Goal: Task Accomplishment & Management: Manage account settings

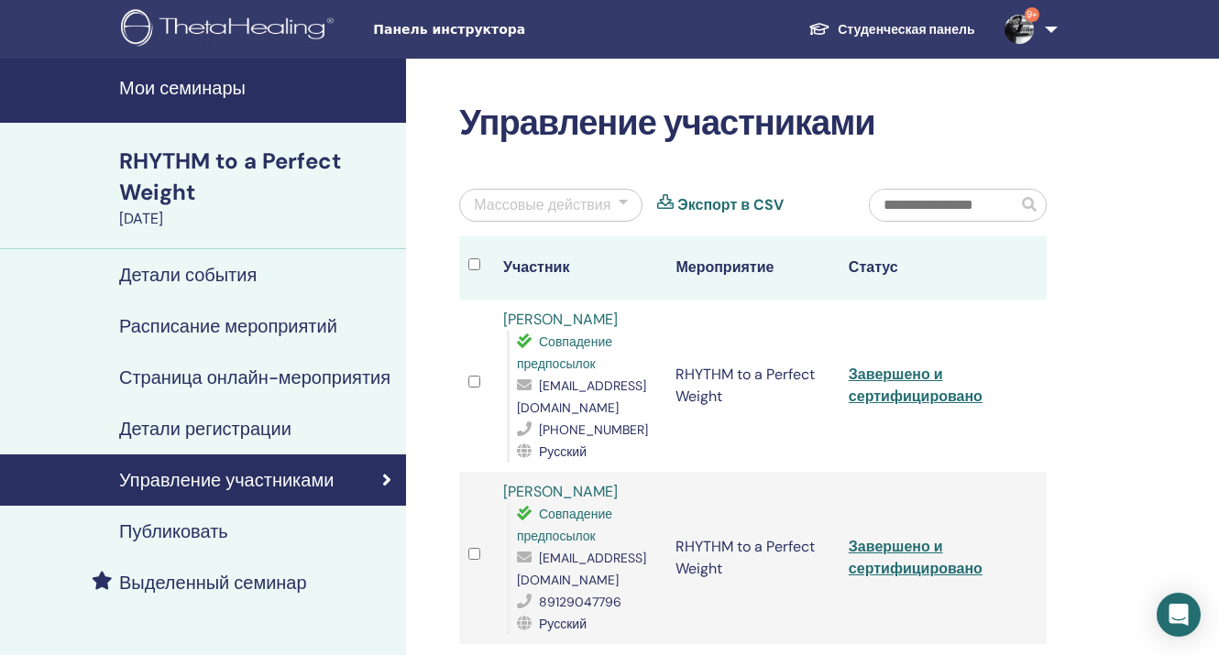
click at [1014, 32] on img at bounding box center [1019, 29] width 29 height 29
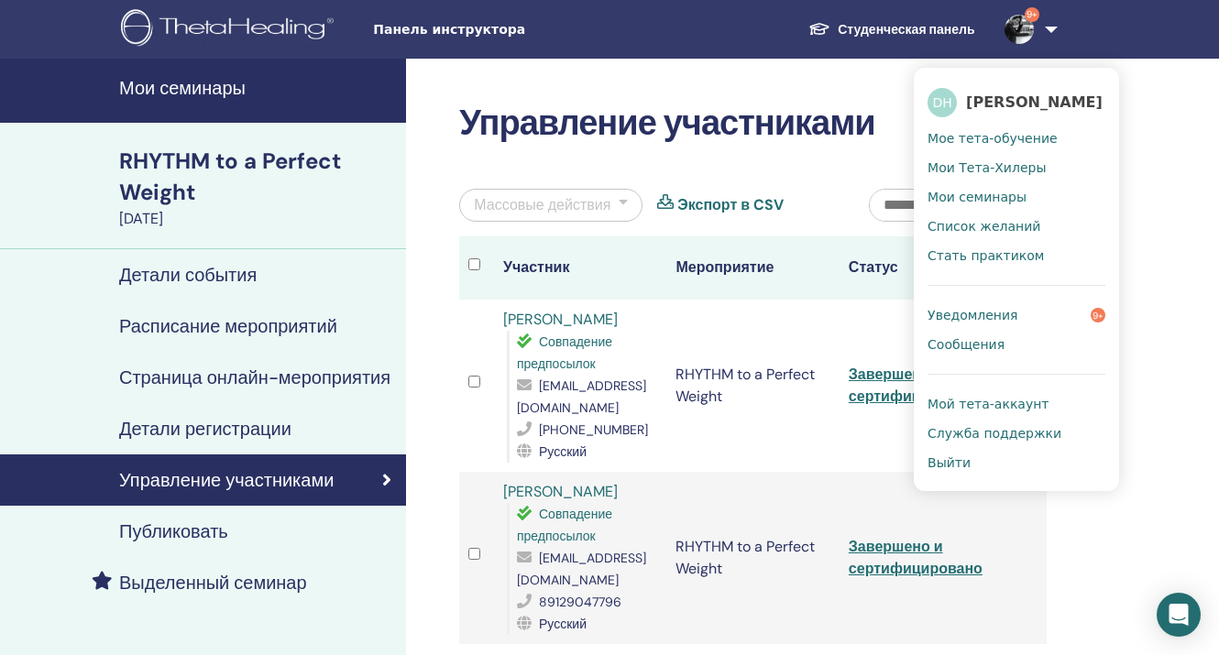
click at [988, 132] on span "Мое тета-обучение" at bounding box center [993, 138] width 130 height 17
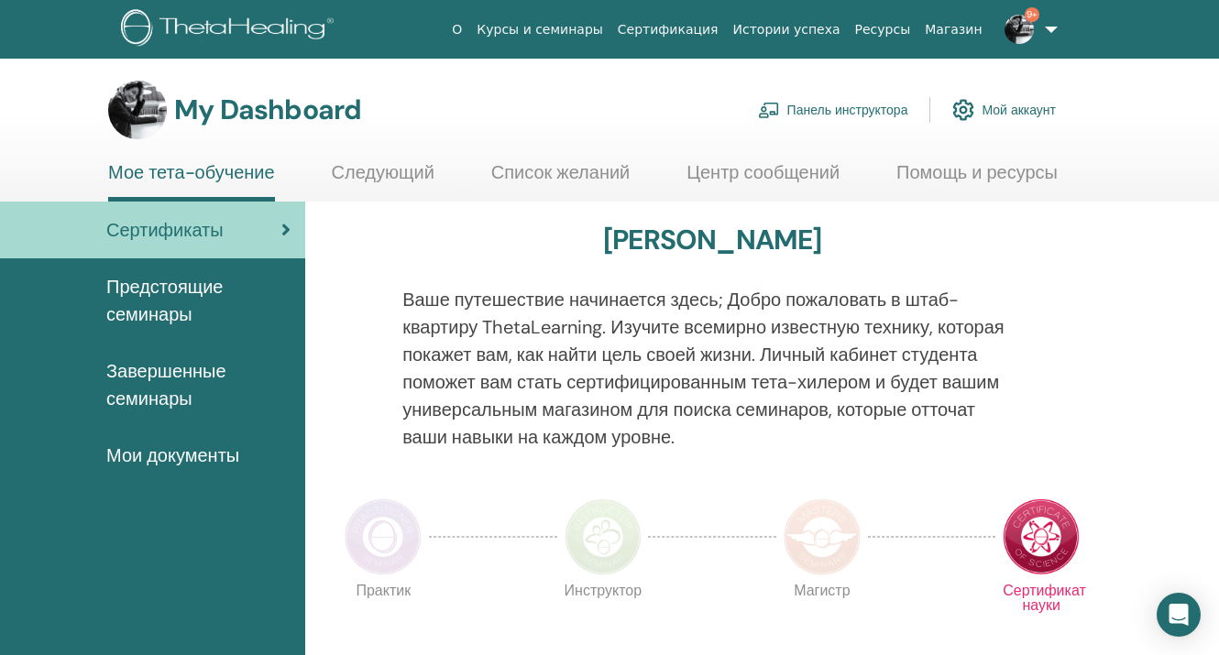
click at [807, 116] on link "Панель инструктора" at bounding box center [833, 110] width 150 height 40
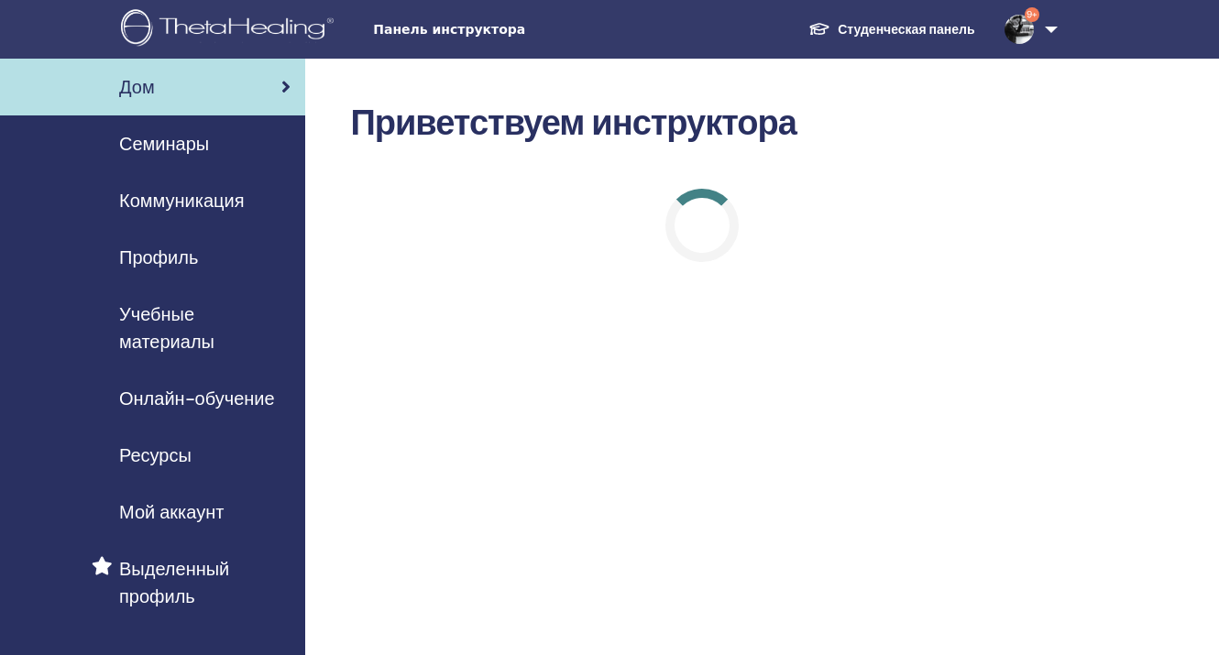
click at [180, 144] on span "Семинары" at bounding box center [164, 144] width 90 height 28
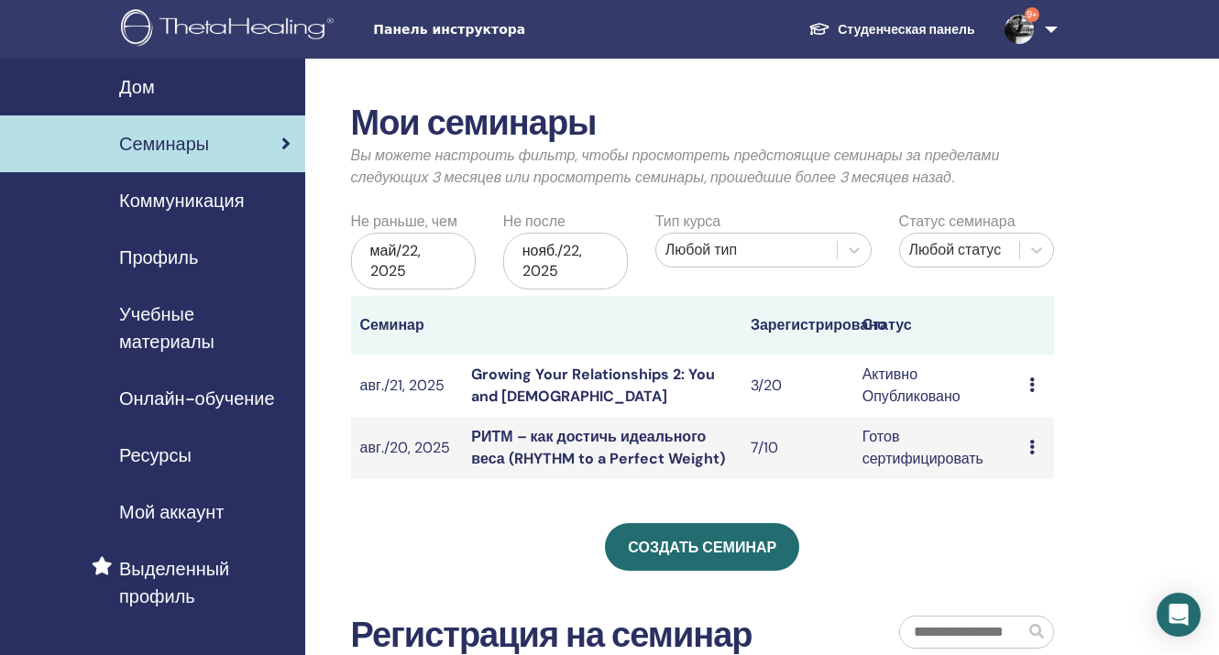
click at [515, 375] on link "Growing Your Relationships 2: You and [DEMOGRAPHIC_DATA]" at bounding box center [593, 385] width 244 height 41
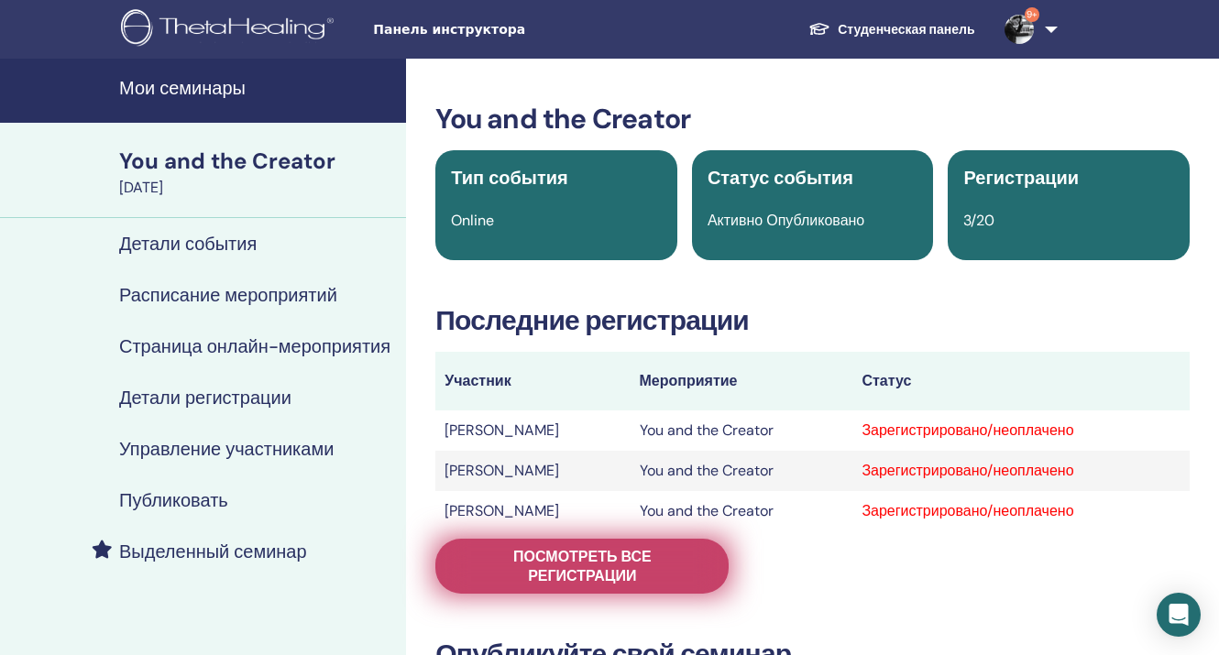
click at [693, 561] on span "Посмотреть все регистрации" at bounding box center [582, 566] width 248 height 39
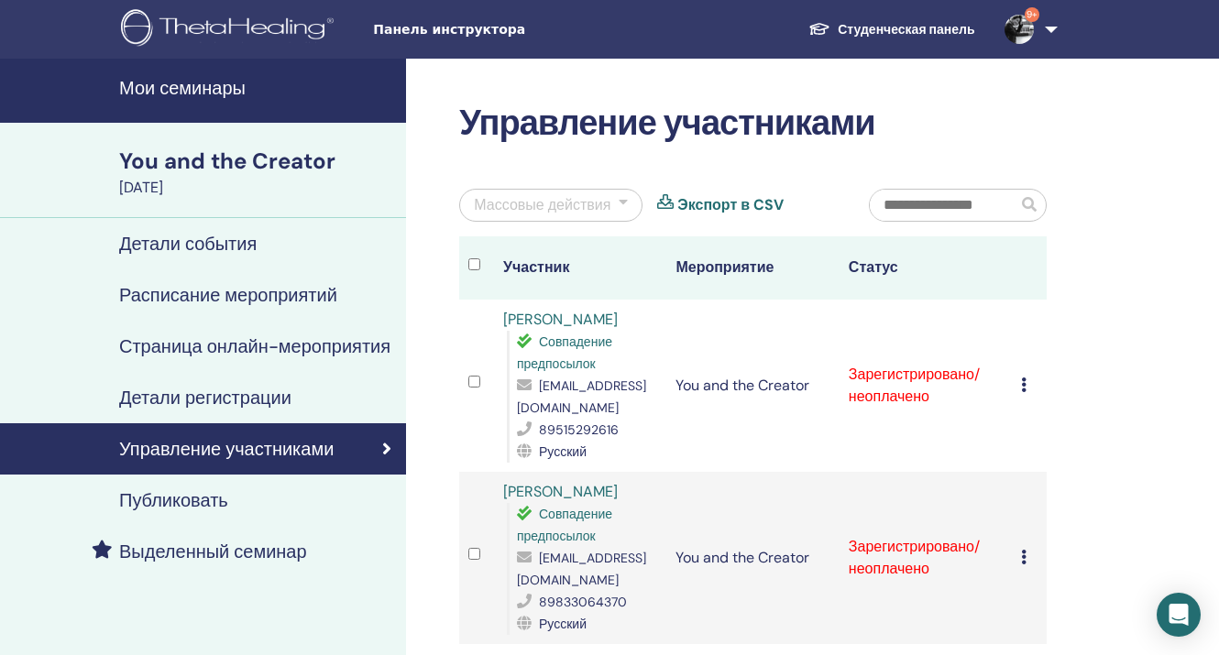
click at [621, 197] on div at bounding box center [623, 205] width 9 height 22
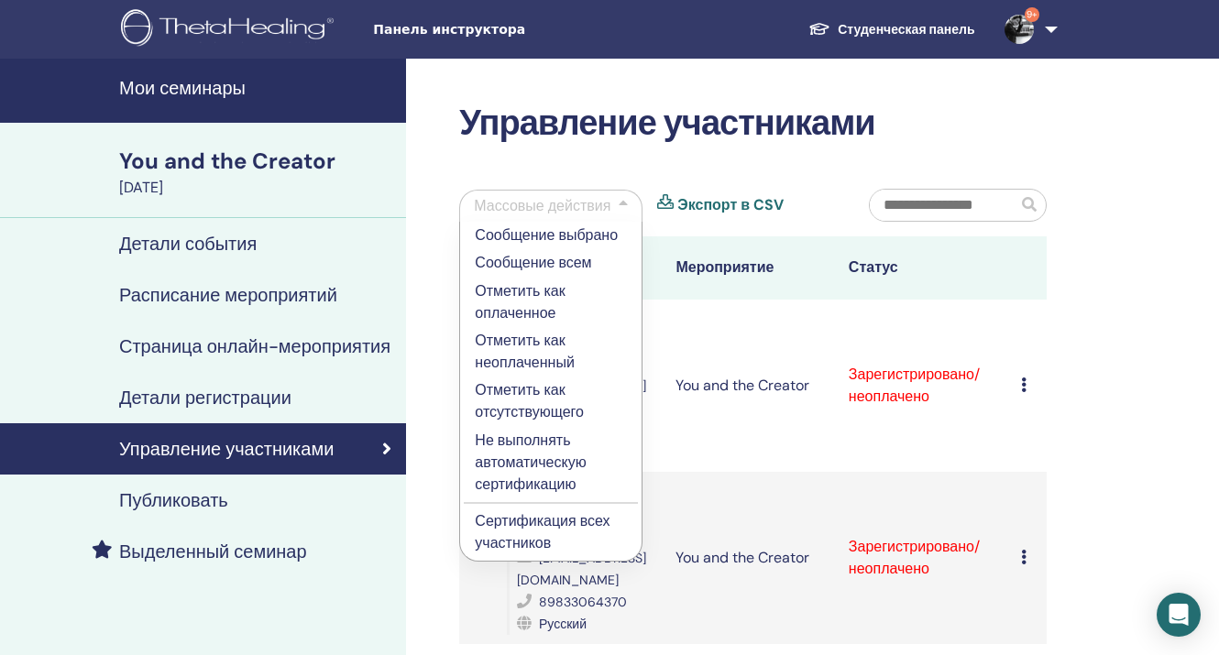
click at [503, 284] on p "Отметить как оплаченное" at bounding box center [551, 303] width 152 height 44
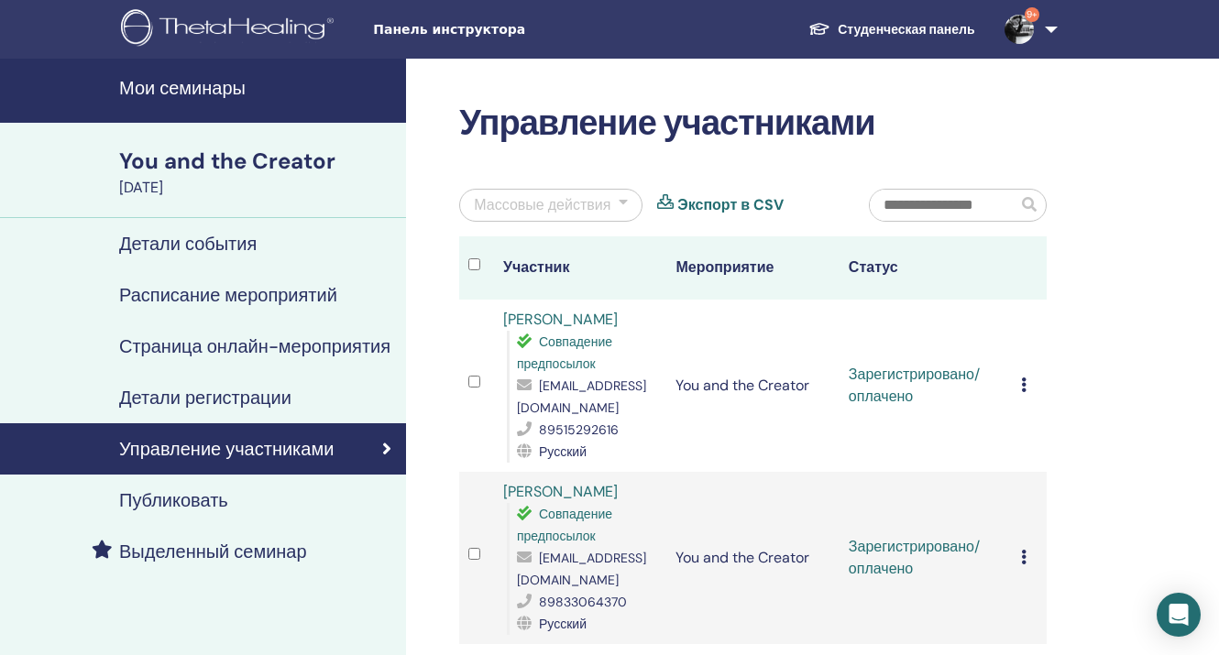
click at [624, 199] on div at bounding box center [623, 205] width 9 height 22
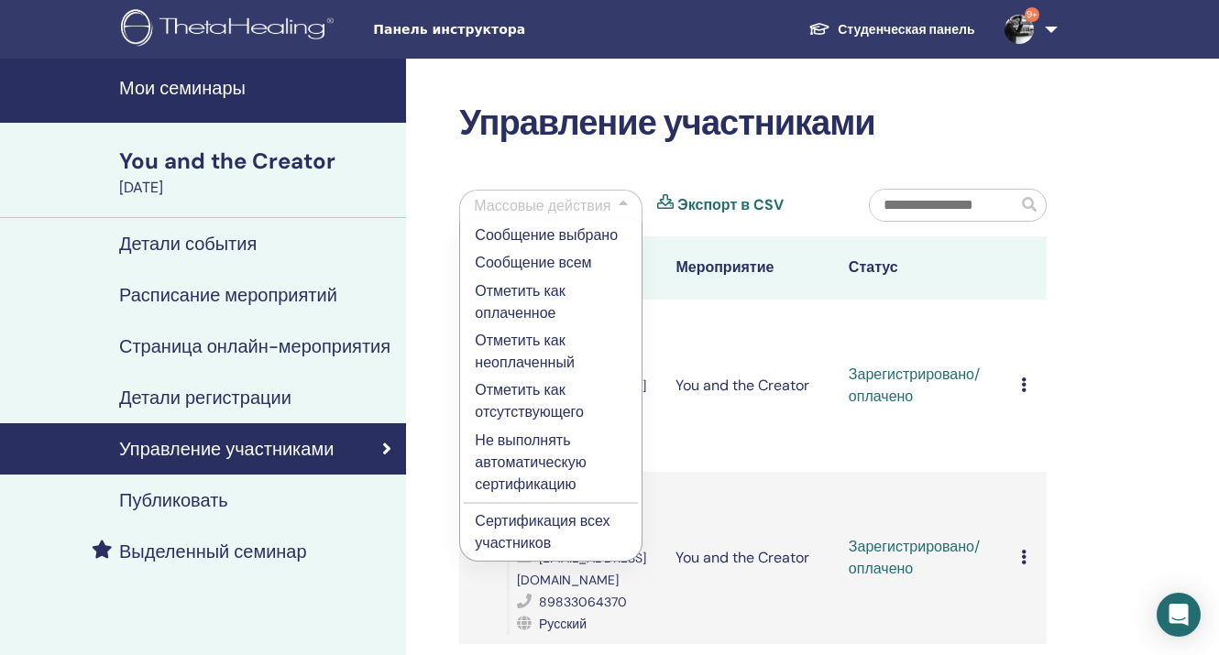
click at [634, 163] on div "Управление участниками Массовые действия Сообщение выбрано Сообщение всем Отмет…" at bounding box center [753, 496] width 610 height 787
click at [442, 281] on div "Управление участниками Массовые действия Сообщение выбрано Сообщение всем Отмет…" at bounding box center [812, 602] width 813 height 1087
click at [1092, 412] on div "Управление участниками Массовые действия Сообщение выбрано Сообщение всем Отмет…" at bounding box center [812, 602] width 813 height 1087
click at [512, 524] on p "Сертификация всех участников" at bounding box center [551, 533] width 152 height 44
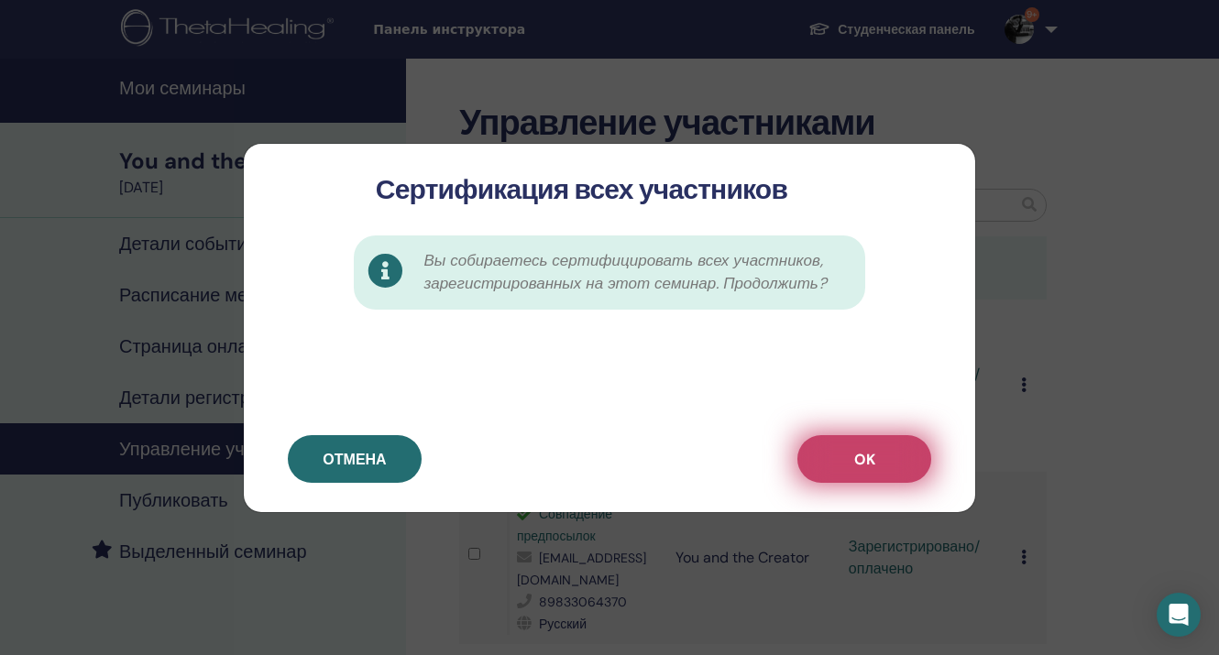
click at [873, 461] on span "OK" at bounding box center [864, 459] width 21 height 19
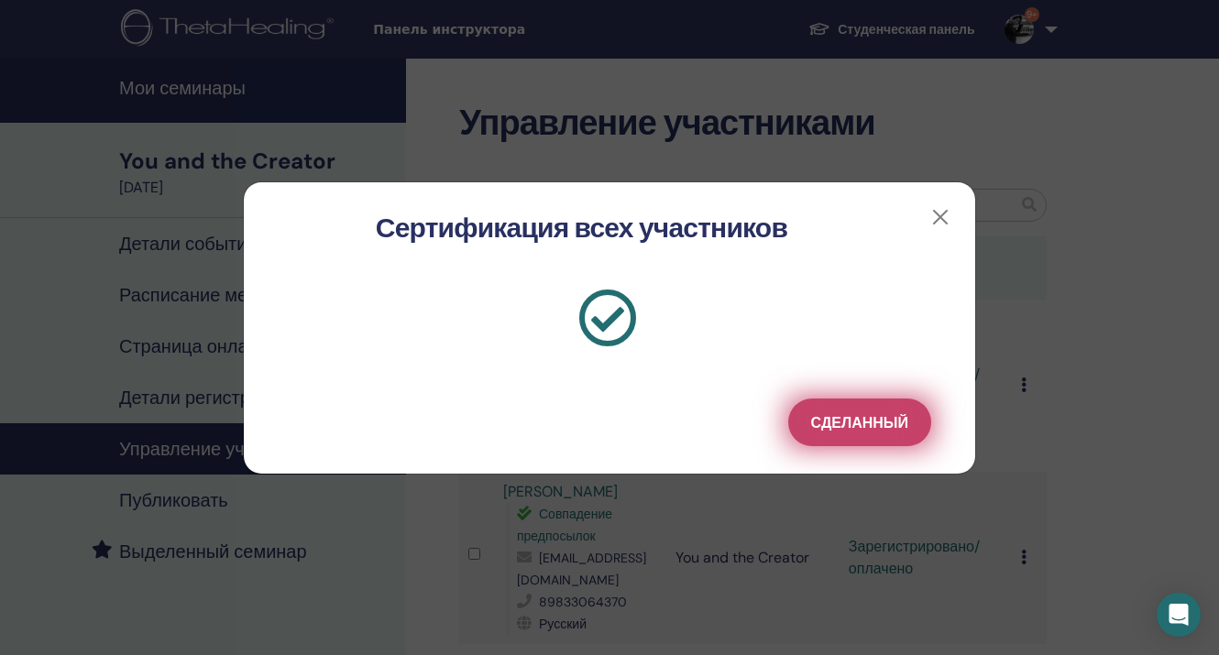
click at [885, 423] on span "Сделанный" at bounding box center [859, 422] width 97 height 19
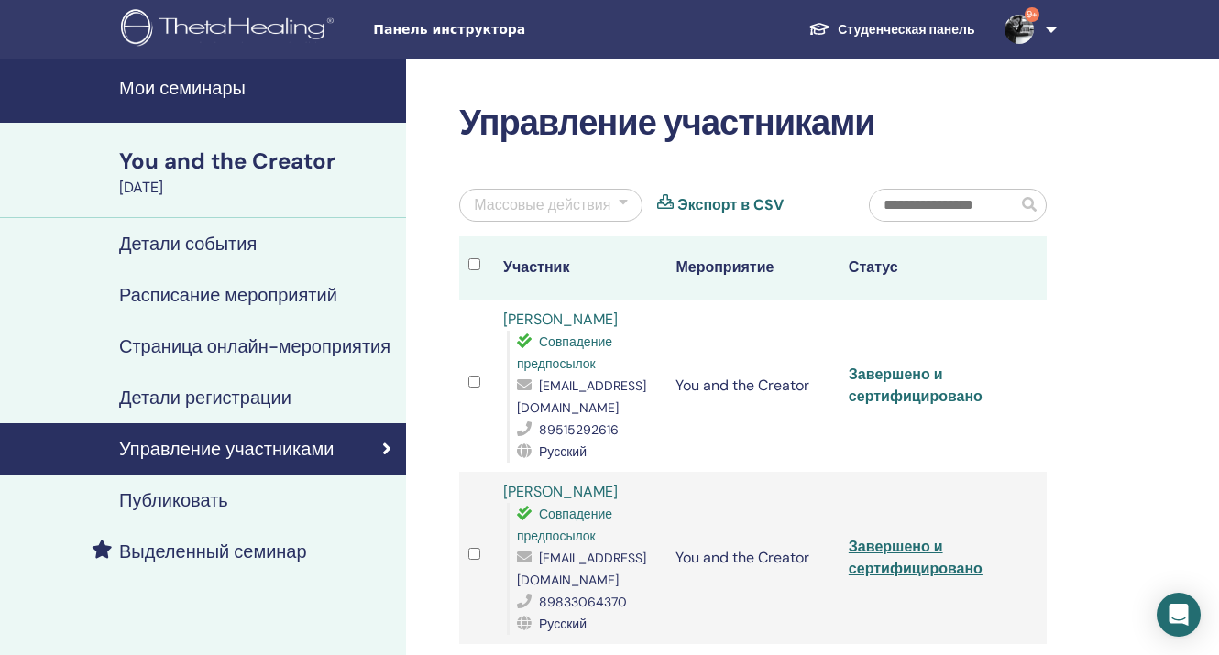
click at [905, 380] on link "Завершено и сертифицировано" at bounding box center [916, 385] width 134 height 41
click at [901, 377] on link "Завершено и сертифицировано" at bounding box center [916, 385] width 134 height 41
click at [906, 540] on link "Завершено и сертифицировано" at bounding box center [916, 557] width 134 height 41
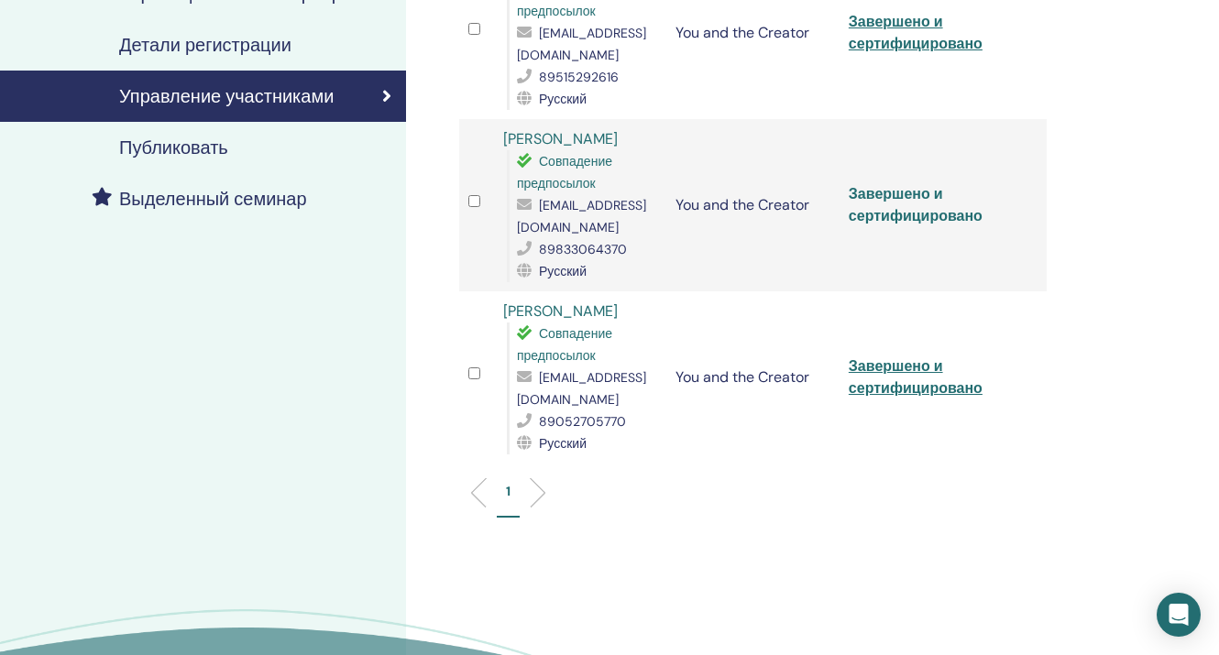
scroll to position [409, 0]
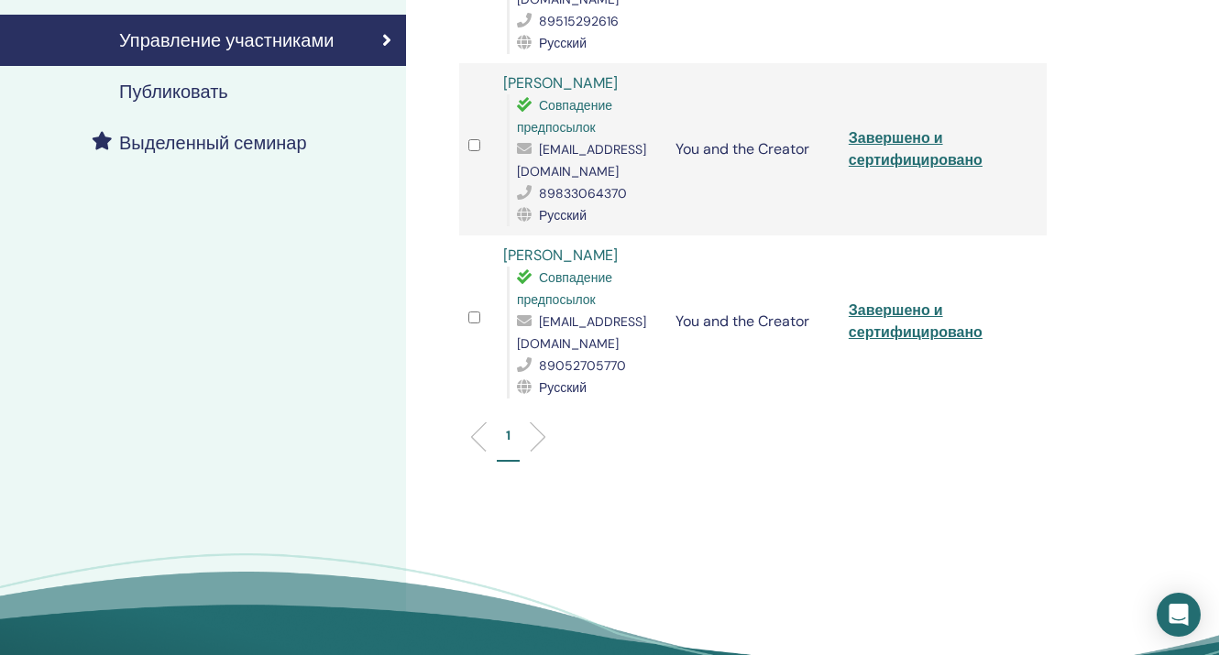
click at [528, 246] on link "Марина Романова" at bounding box center [560, 255] width 115 height 19
click at [913, 301] on link "Завершено и сертифицировано" at bounding box center [916, 321] width 134 height 41
